Goal: Information Seeking & Learning: Check status

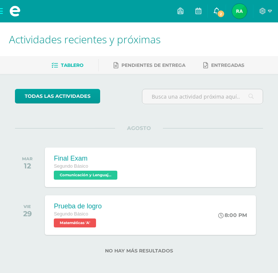
click at [217, 13] on icon at bounding box center [217, 10] width 6 height 7
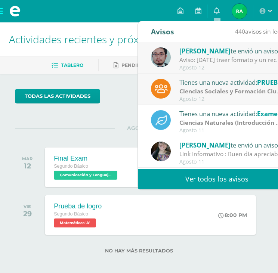
click at [197, 59] on div "Aviso: [DATE] traer formato y un recorte sobre el Surrealismo para tomar ideas …" at bounding box center [231, 60] width 104 height 9
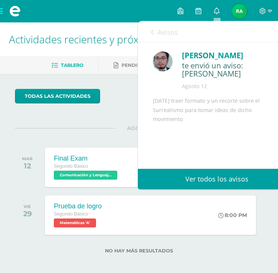
click at [151, 32] on icon at bounding box center [152, 32] width 3 height 6
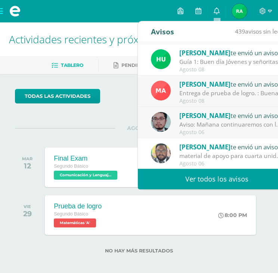
scroll to position [124, 0]
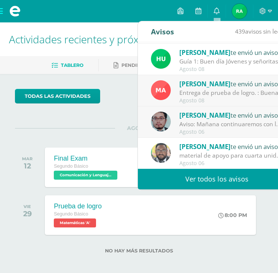
click at [1, 13] on span at bounding box center [15, 11] width 30 height 22
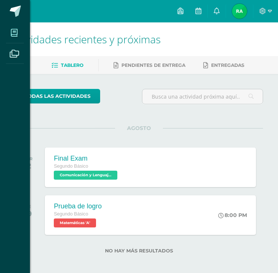
click at [14, 34] on icon at bounding box center [14, 32] width 7 height 7
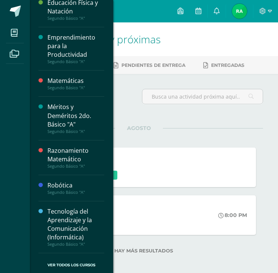
scroll to position [4, 0]
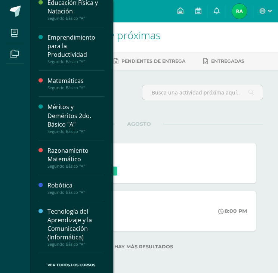
click at [52, 219] on div "Tecnología del Aprendizaje y la Comunicación (Informática)" at bounding box center [75, 224] width 57 height 34
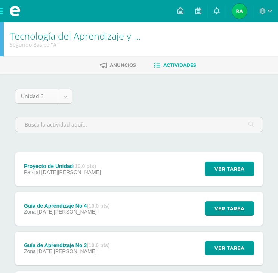
click at [67, 90] on body "Mis cursos Archivos Cerrar panel Artes Industriales Segundo Básico "A" Ciencias…" at bounding box center [139, 236] width 278 height 473
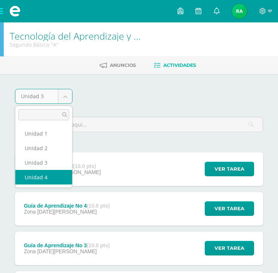
select select "Unidad 4"
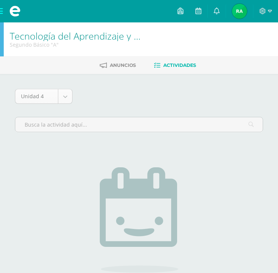
click at [65, 99] on body "Mis cursos Archivos Cerrar panel Artes Industriales Segundo Básico "A" Ciencias…" at bounding box center [139, 174] width 278 height 349
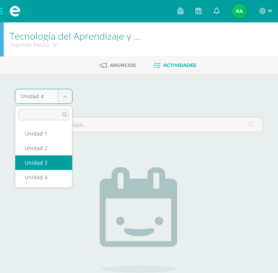
select select "Unidad 3"
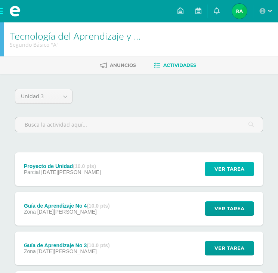
click at [230, 172] on span "Ver tarea" at bounding box center [229, 169] width 30 height 14
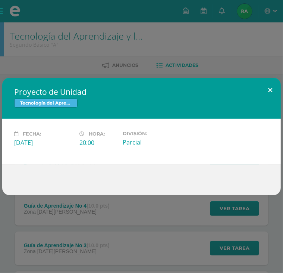
click at [267, 90] on button at bounding box center [270, 90] width 21 height 25
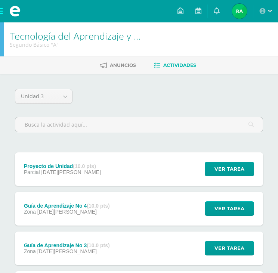
click at [12, 13] on span at bounding box center [14, 11] width 11 height 11
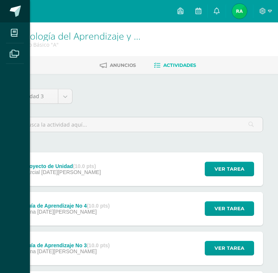
click at [12, 13] on span at bounding box center [15, 11] width 11 height 11
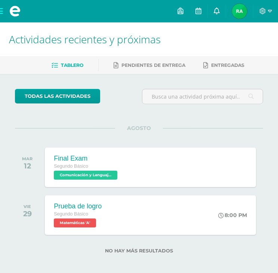
click at [221, 14] on link at bounding box center [217, 11] width 18 height 22
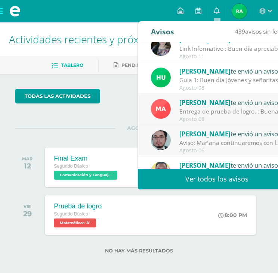
scroll to position [106, 0]
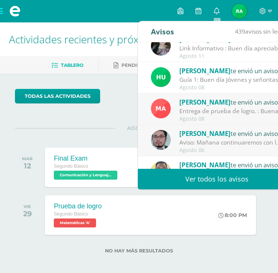
click at [128, 98] on div "todas las Actividades" at bounding box center [75, 99] width 127 height 21
